Goal: Use online tool/utility: Utilize a website feature to perform a specific function

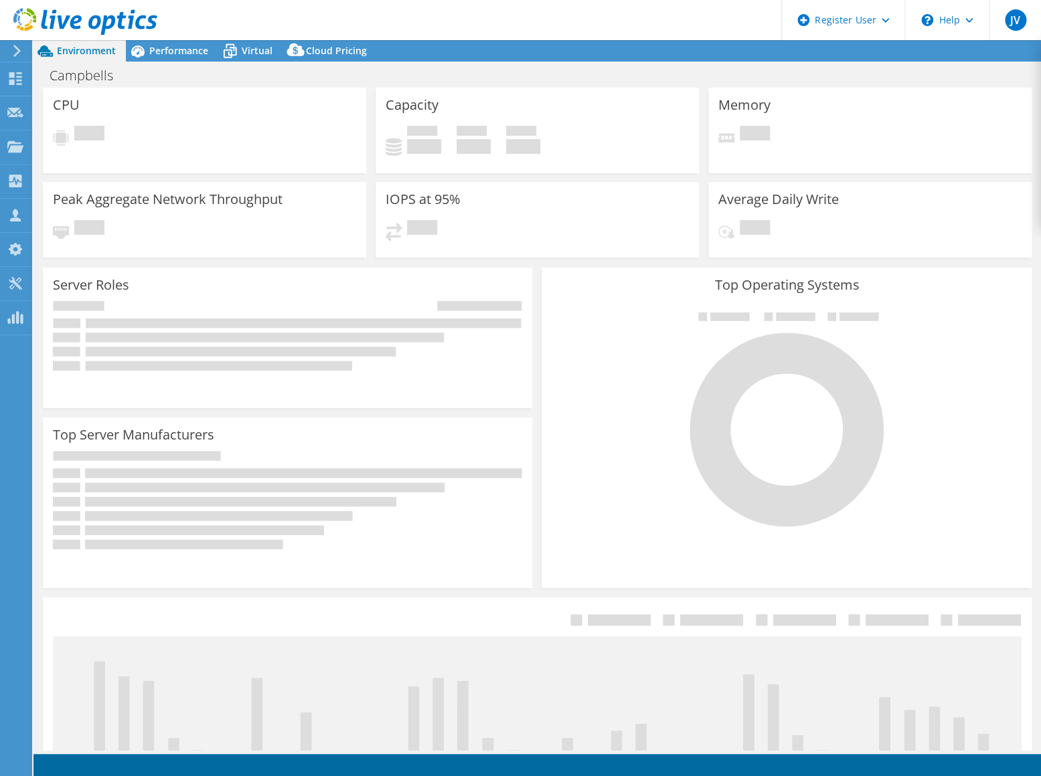
select select "USD"
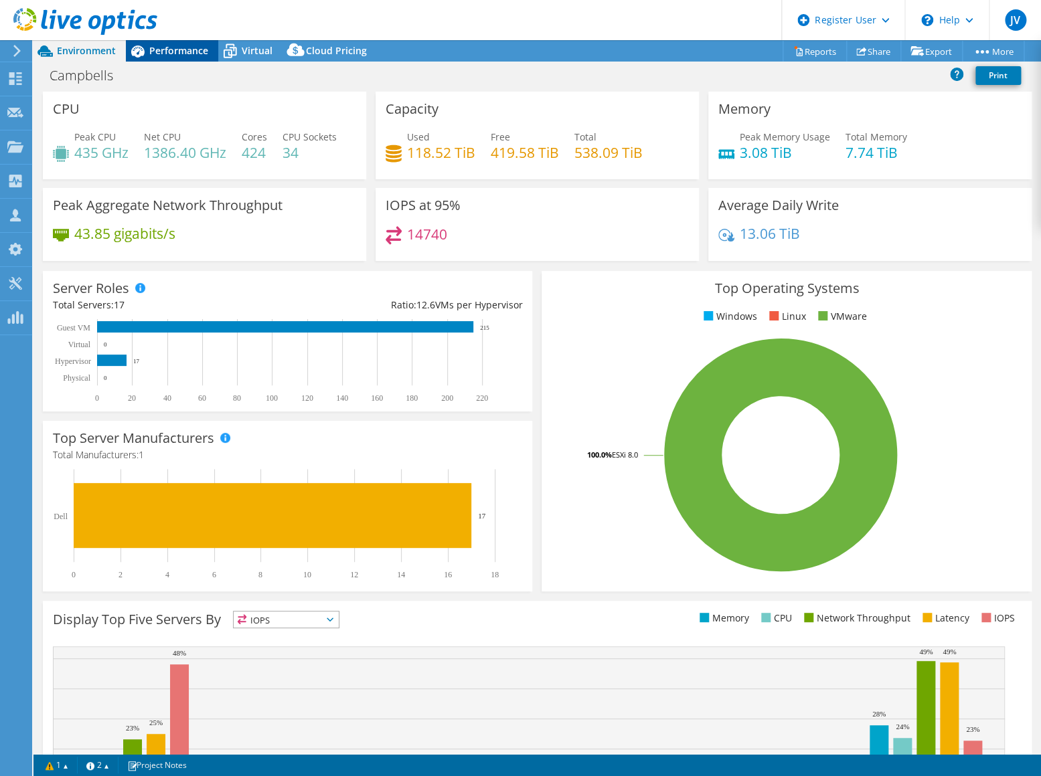
click at [179, 52] on span "Performance" at bounding box center [178, 50] width 59 height 13
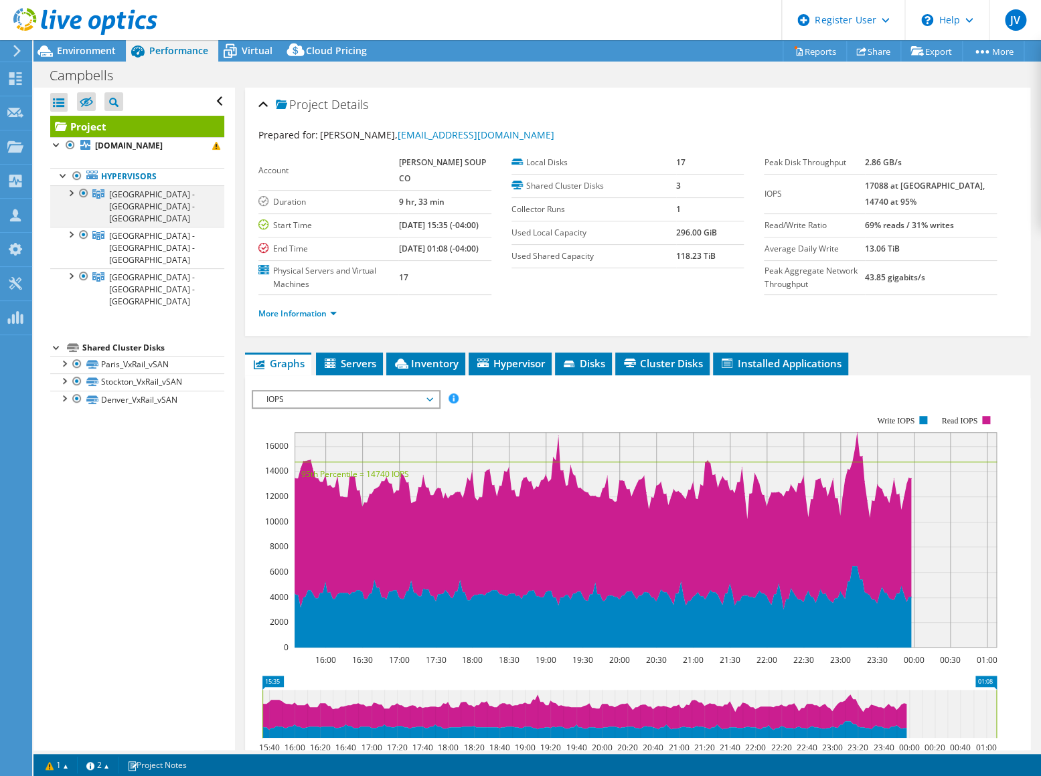
click at [81, 191] on div at bounding box center [83, 193] width 13 height 16
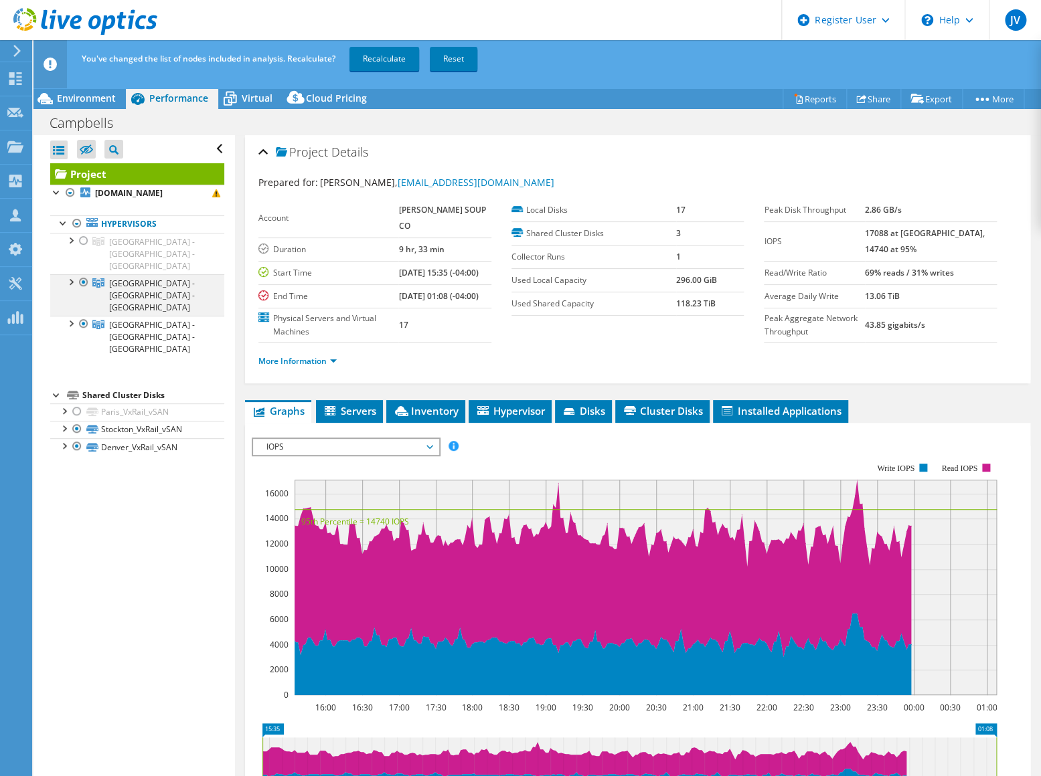
click at [85, 274] on div at bounding box center [83, 282] width 13 height 16
click at [394, 64] on link "Recalculate" at bounding box center [384, 59] width 70 height 24
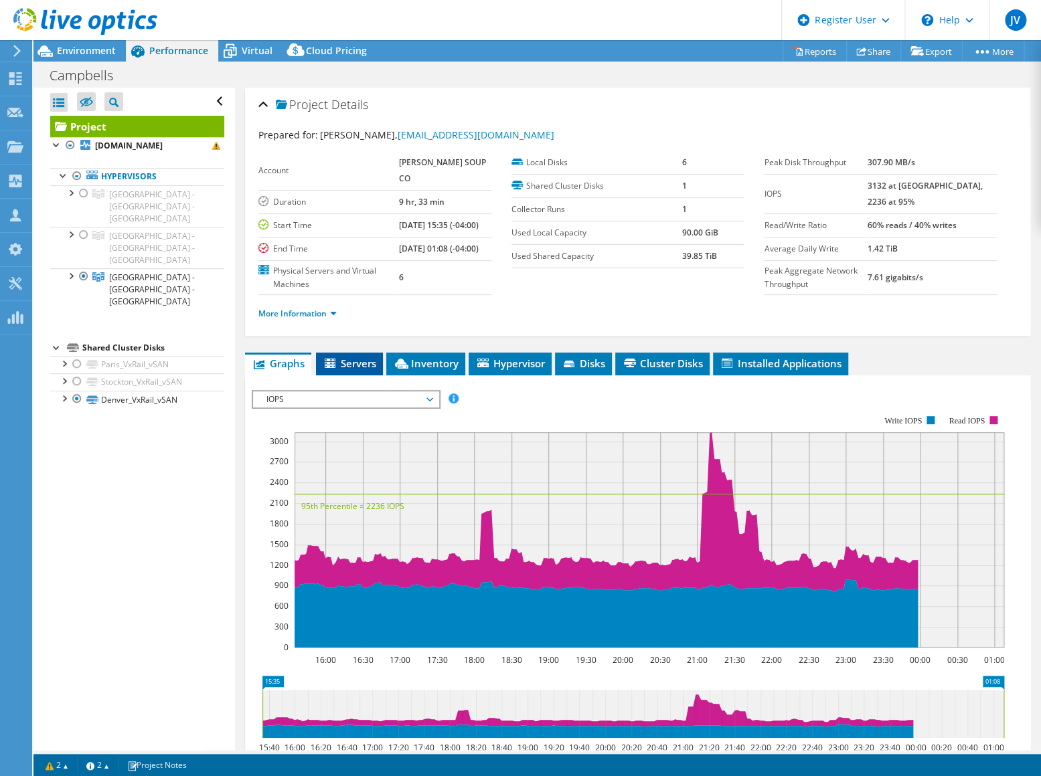
click at [351, 370] on span "Servers" at bounding box center [350, 363] width 54 height 13
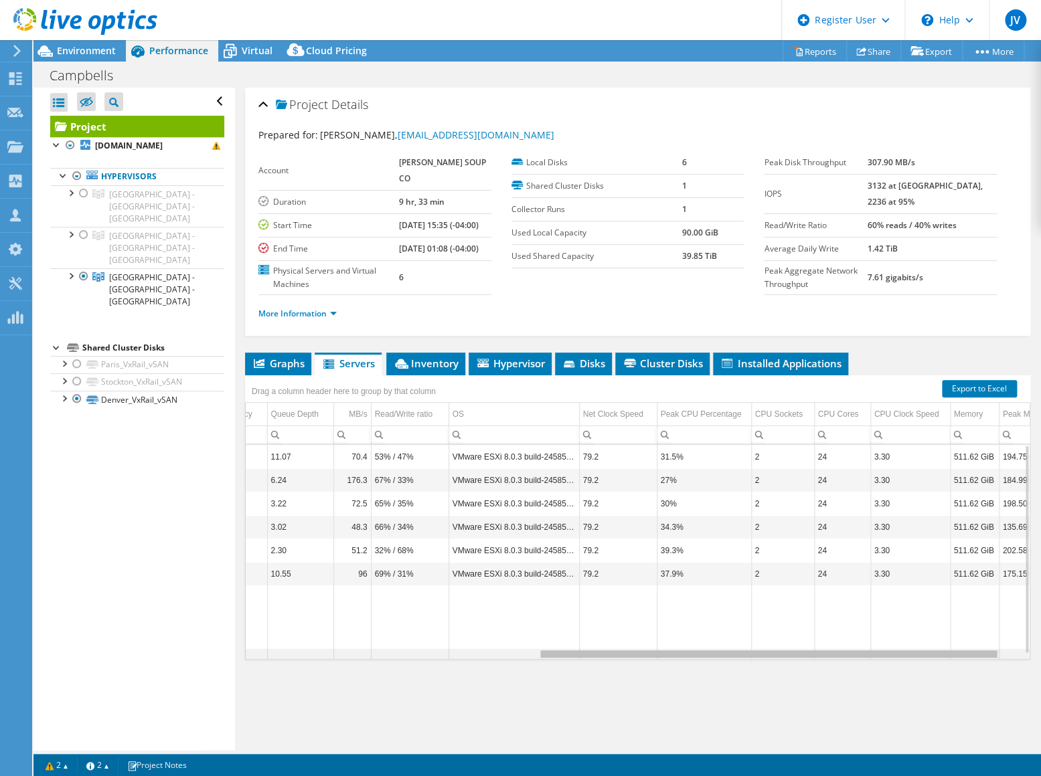
scroll to position [0, 530]
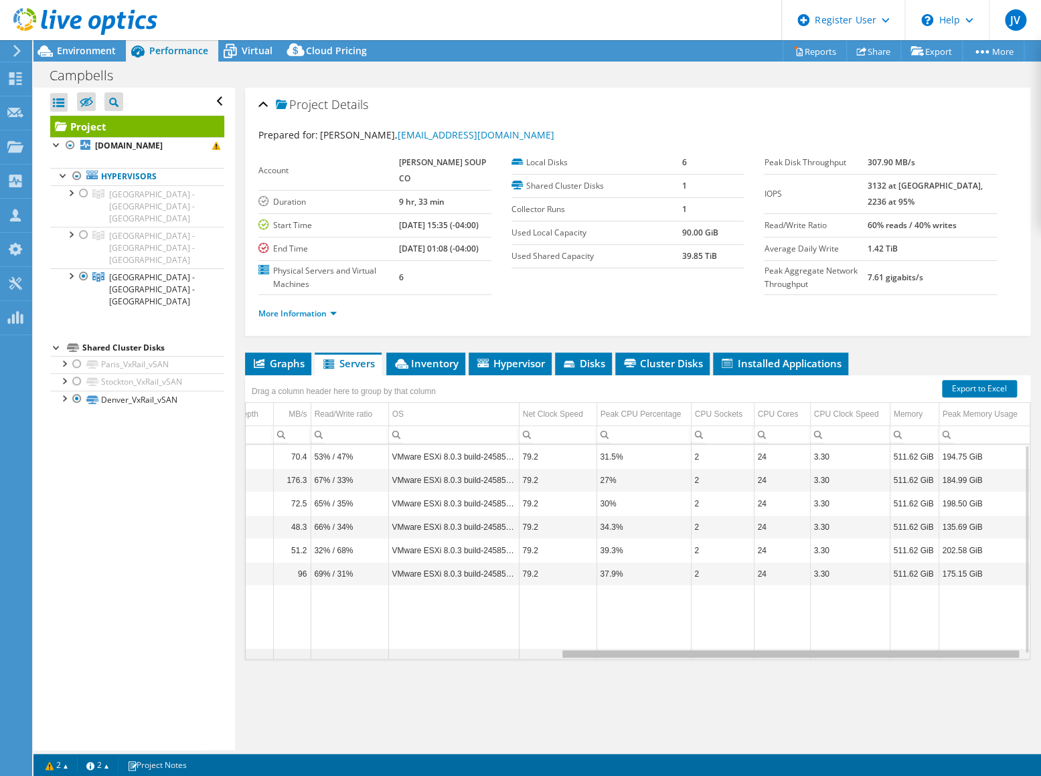
drag, startPoint x: 572, startPoint y: 669, endPoint x: 999, endPoint y: 681, distance: 426.5
click at [999, 681] on body "JV Dell User [PERSON_NAME] [PERSON_NAME][EMAIL_ADDRESS][PERSON_NAME][DOMAIN_NAM…" at bounding box center [520, 388] width 1041 height 776
click at [427, 370] on span "Inventory" at bounding box center [426, 363] width 66 height 13
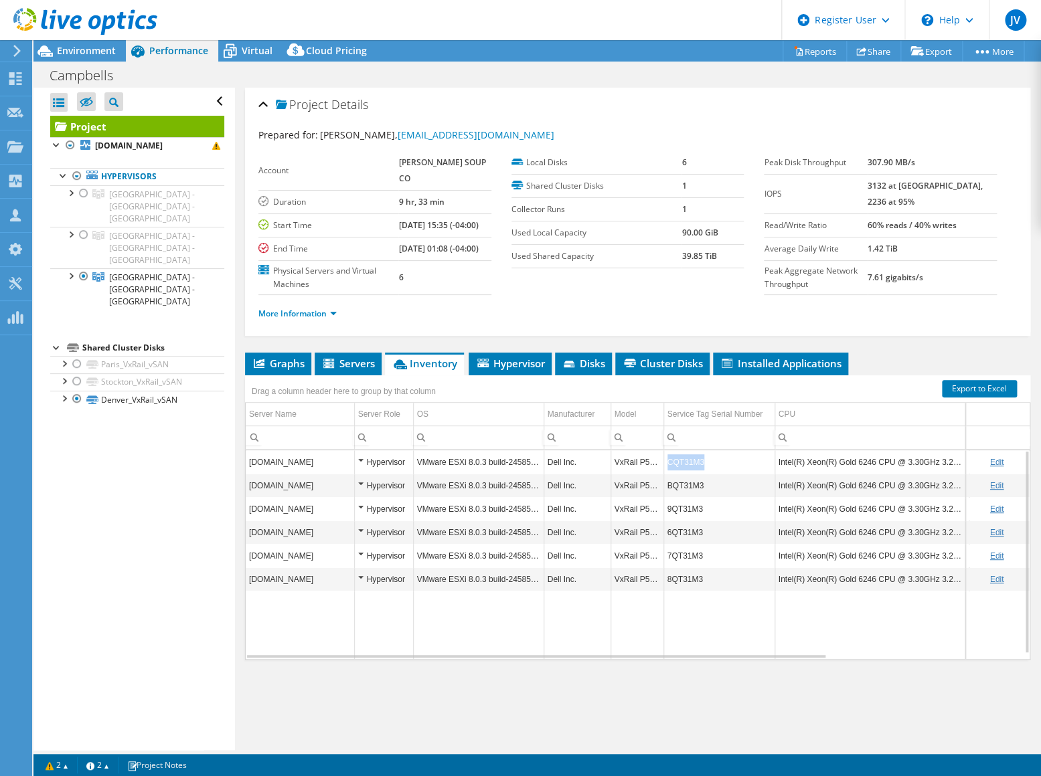
drag, startPoint x: 710, startPoint y: 476, endPoint x: 664, endPoint y: 479, distance: 46.3
click at [664, 474] on td "CQT31M3" at bounding box center [718, 461] width 111 height 23
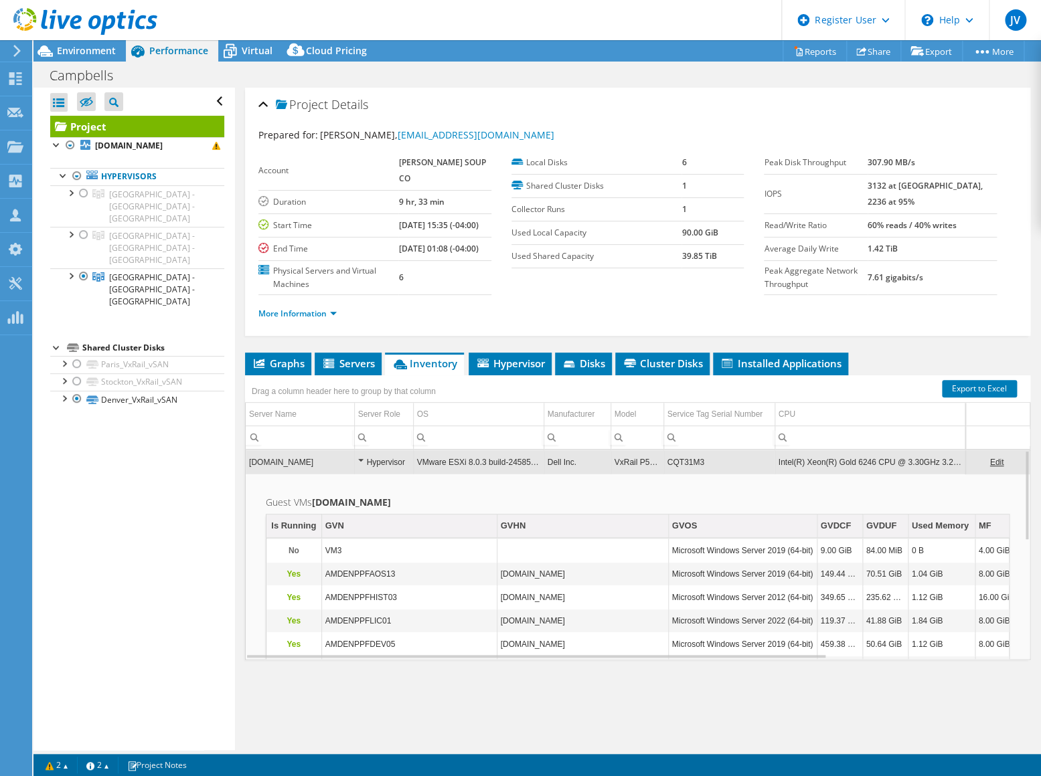
click at [679, 474] on td "CQT31M3" at bounding box center [718, 461] width 111 height 23
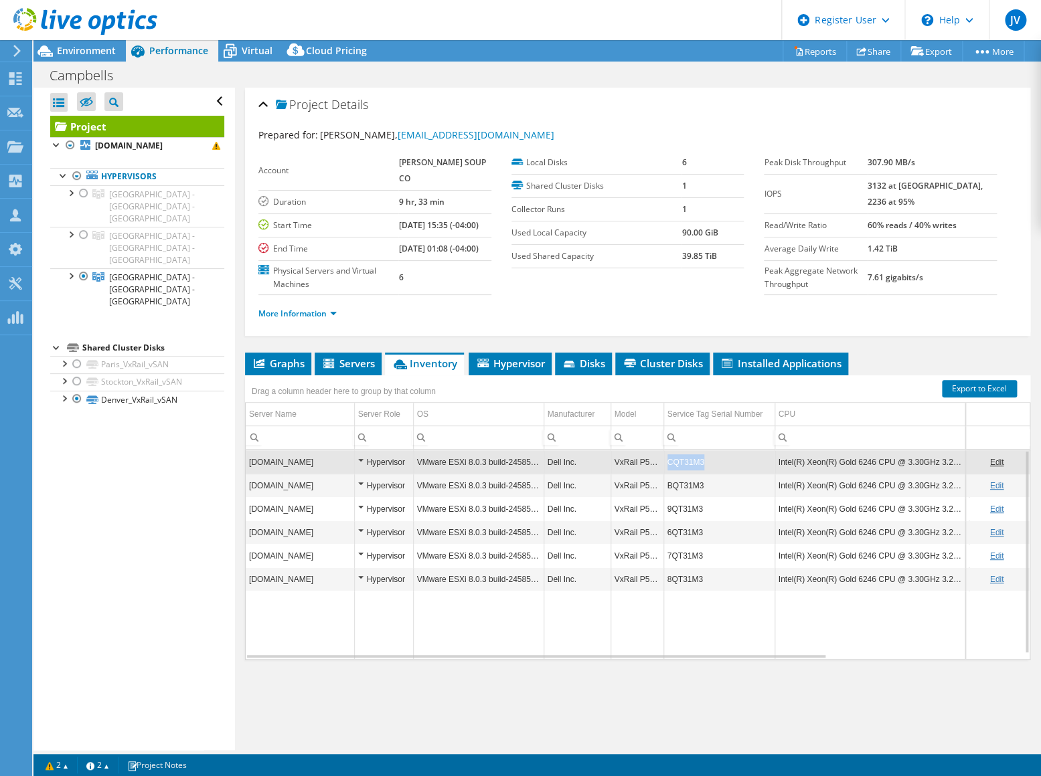
drag, startPoint x: 703, startPoint y: 475, endPoint x: 665, endPoint y: 479, distance: 38.4
click at [665, 474] on td "CQT31M3" at bounding box center [718, 461] width 111 height 23
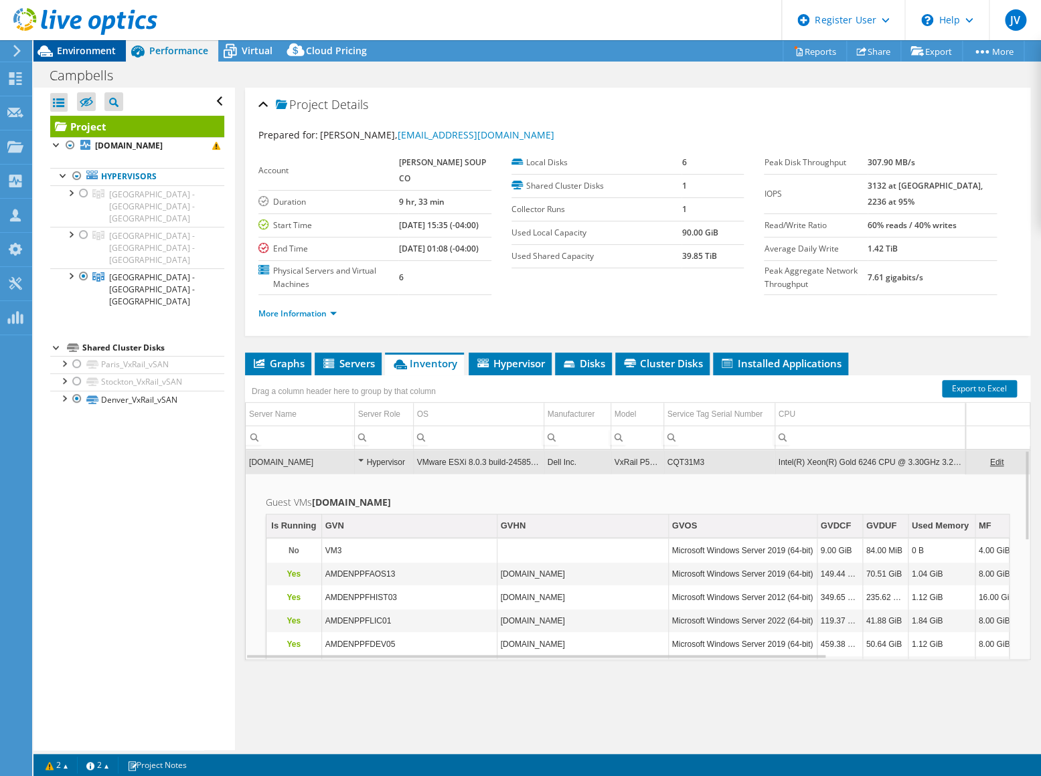
click at [76, 54] on span "Environment" at bounding box center [86, 50] width 59 height 13
